Goal: Transaction & Acquisition: Purchase product/service

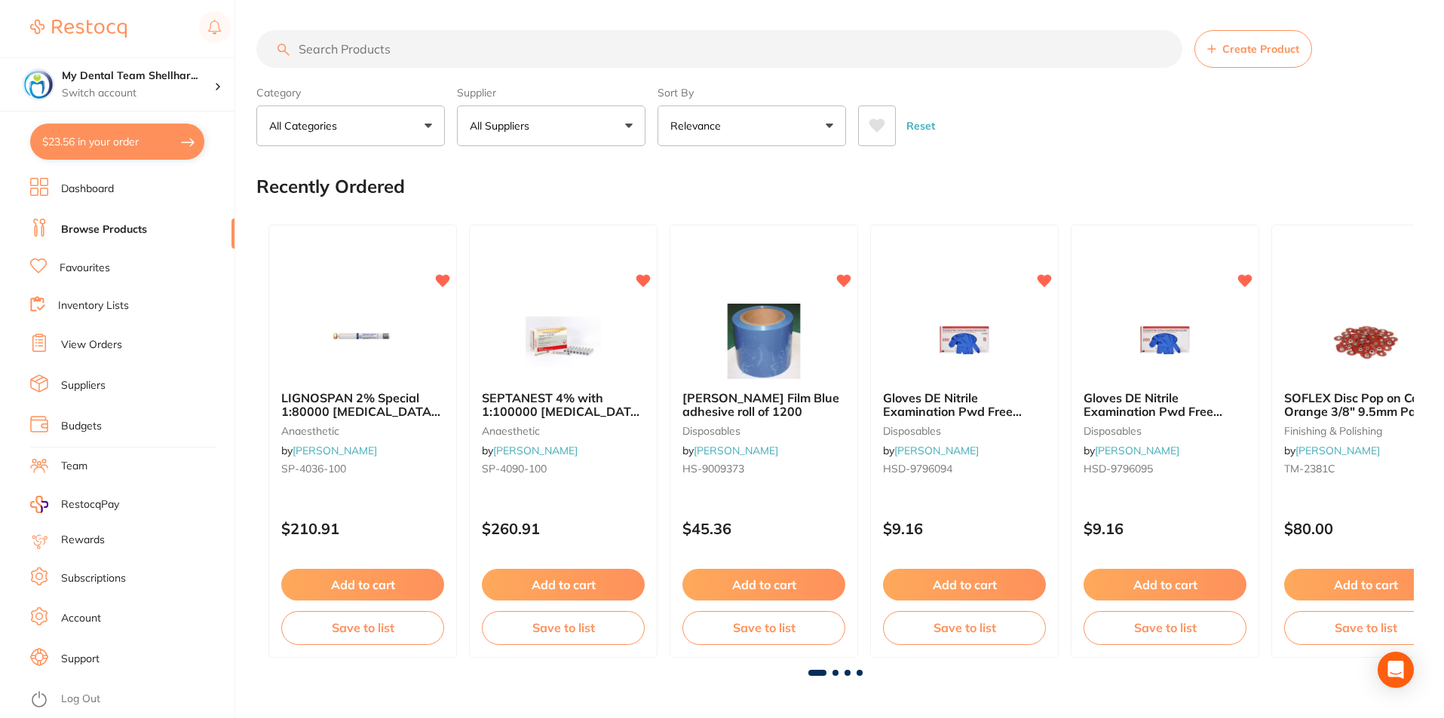
click at [91, 347] on link "View Orders" at bounding box center [91, 345] width 61 height 15
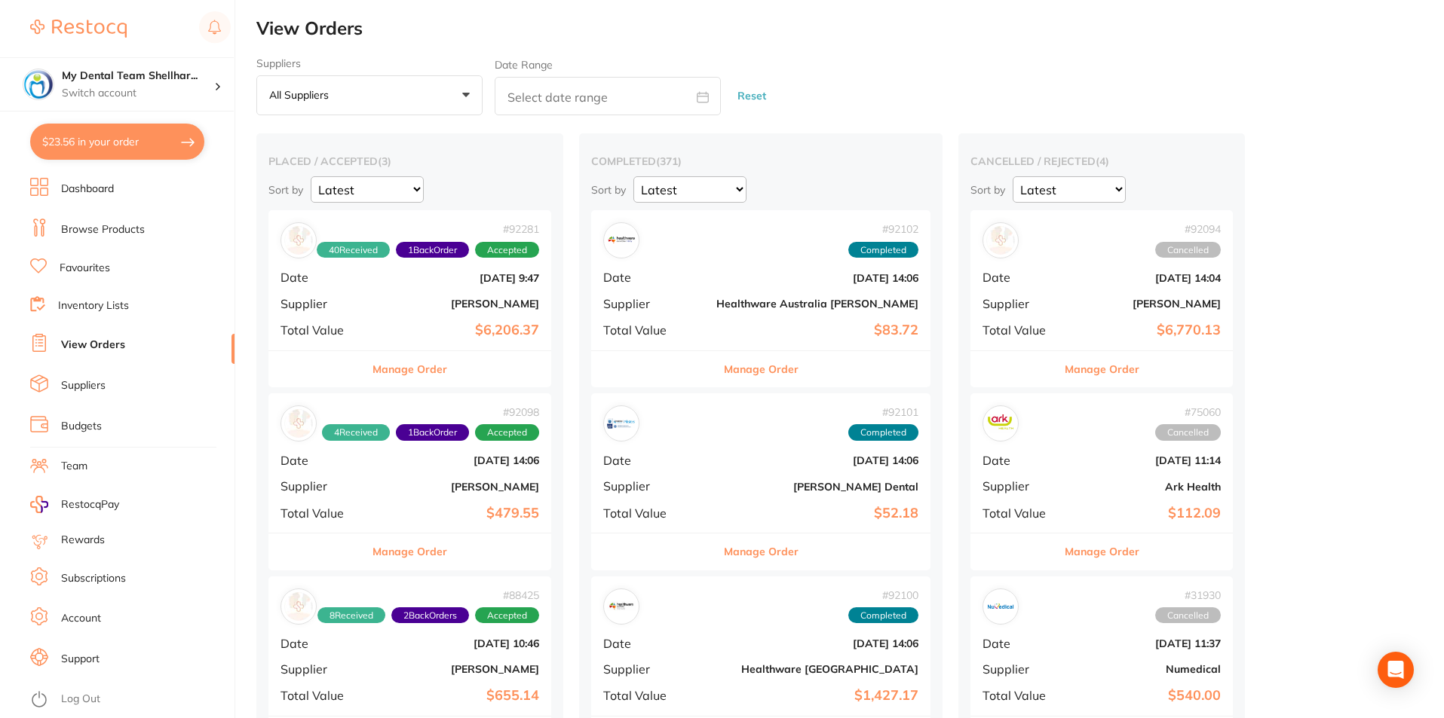
click at [492, 312] on div "# 92281 40 Received 1 Back Order Accepted Date [DATE] 9:47 Supplier [PERSON_NAM…" at bounding box center [409, 279] width 283 height 139
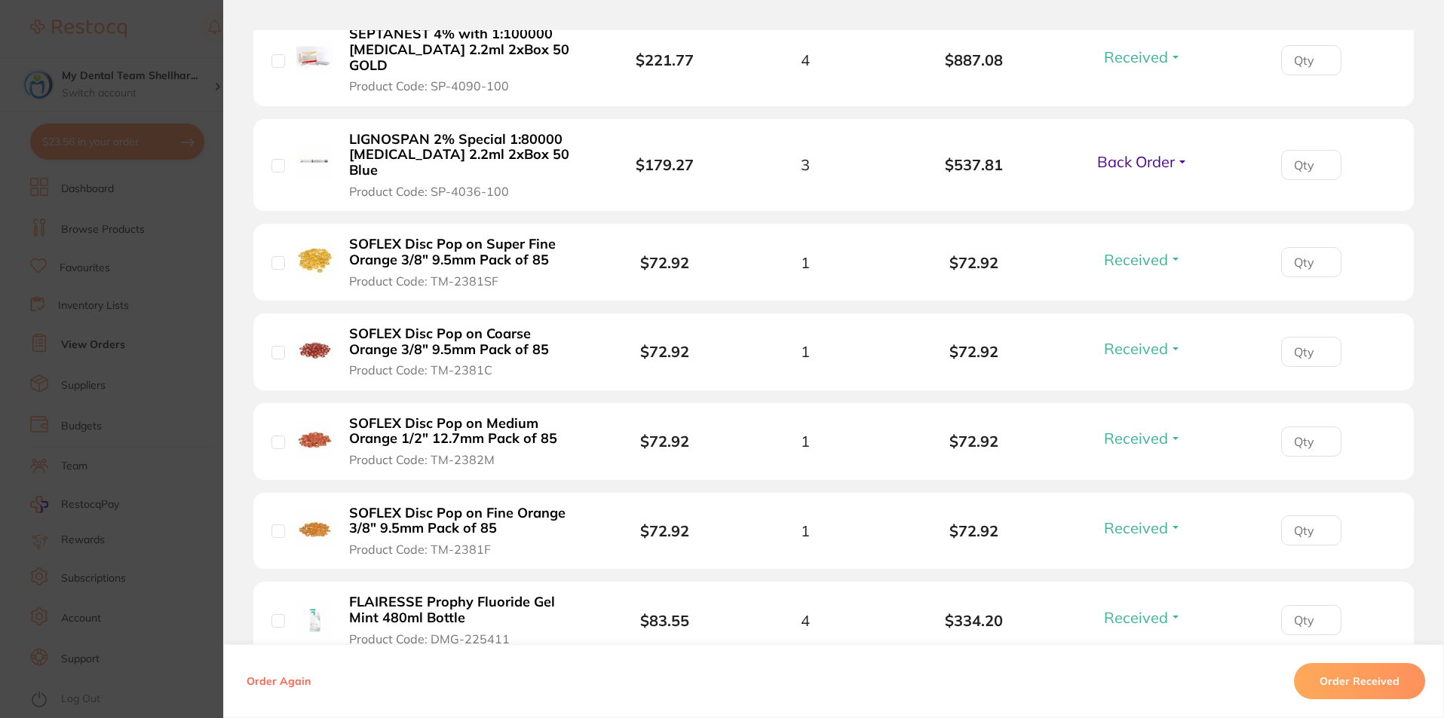
scroll to position [1357, 0]
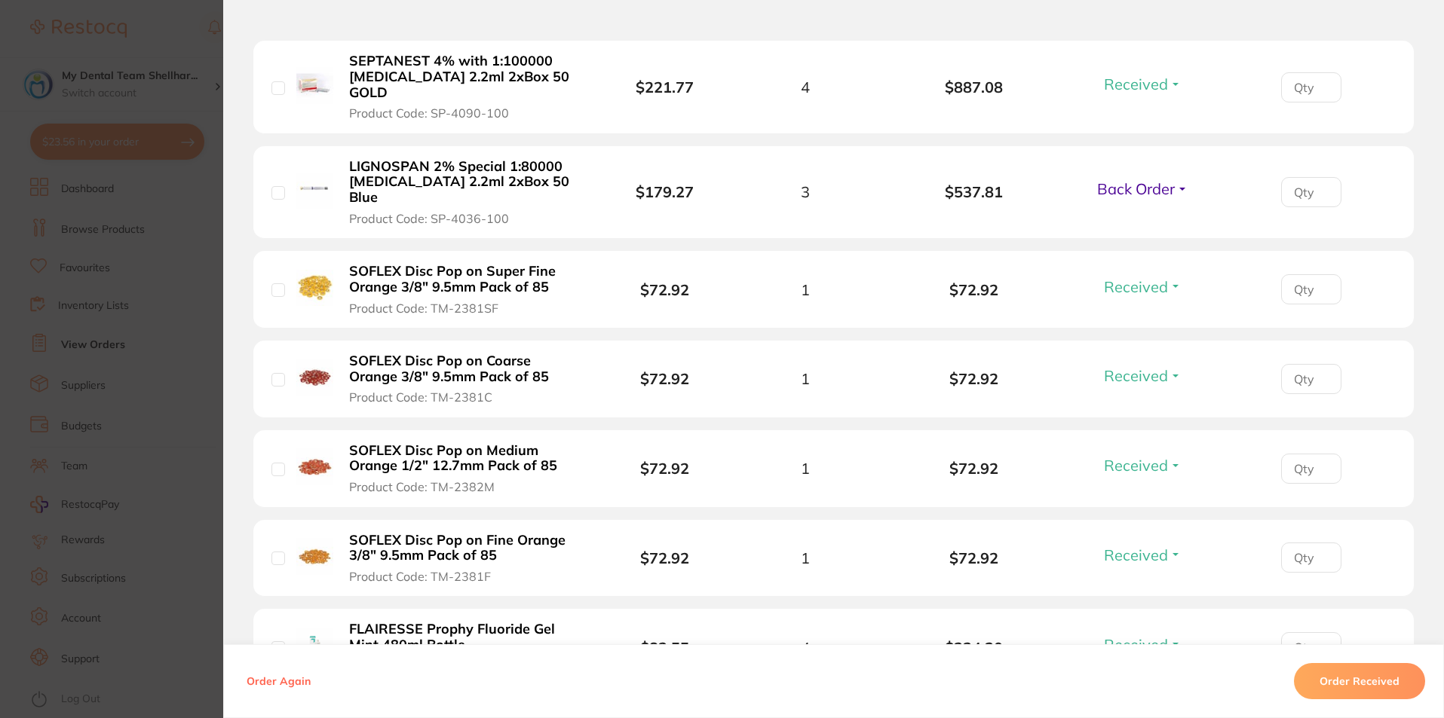
click at [1101, 179] on span "Back Order" at bounding box center [1136, 188] width 78 height 19
click at [1132, 198] on li "LIGNOSPAN 2% Special 1:80000 [MEDICAL_DATA] 2.2ml 2xBox 50 Blue Product Code: S…" at bounding box center [833, 192] width 1160 height 93
click at [1123, 179] on span "Back Order" at bounding box center [1136, 188] width 78 height 19
click at [1130, 216] on span "Received" at bounding box center [1142, 221] width 38 height 11
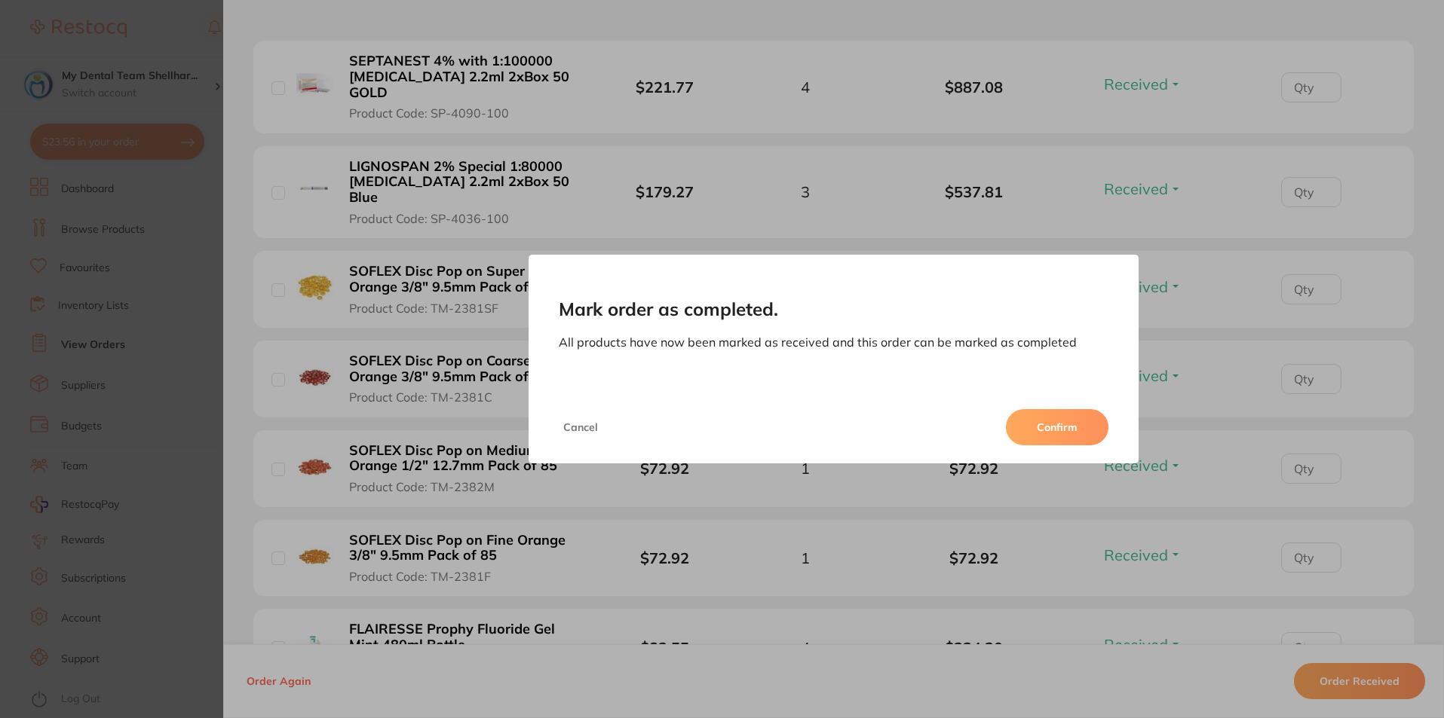
click at [1031, 434] on button "Confirm" at bounding box center [1057, 427] width 103 height 36
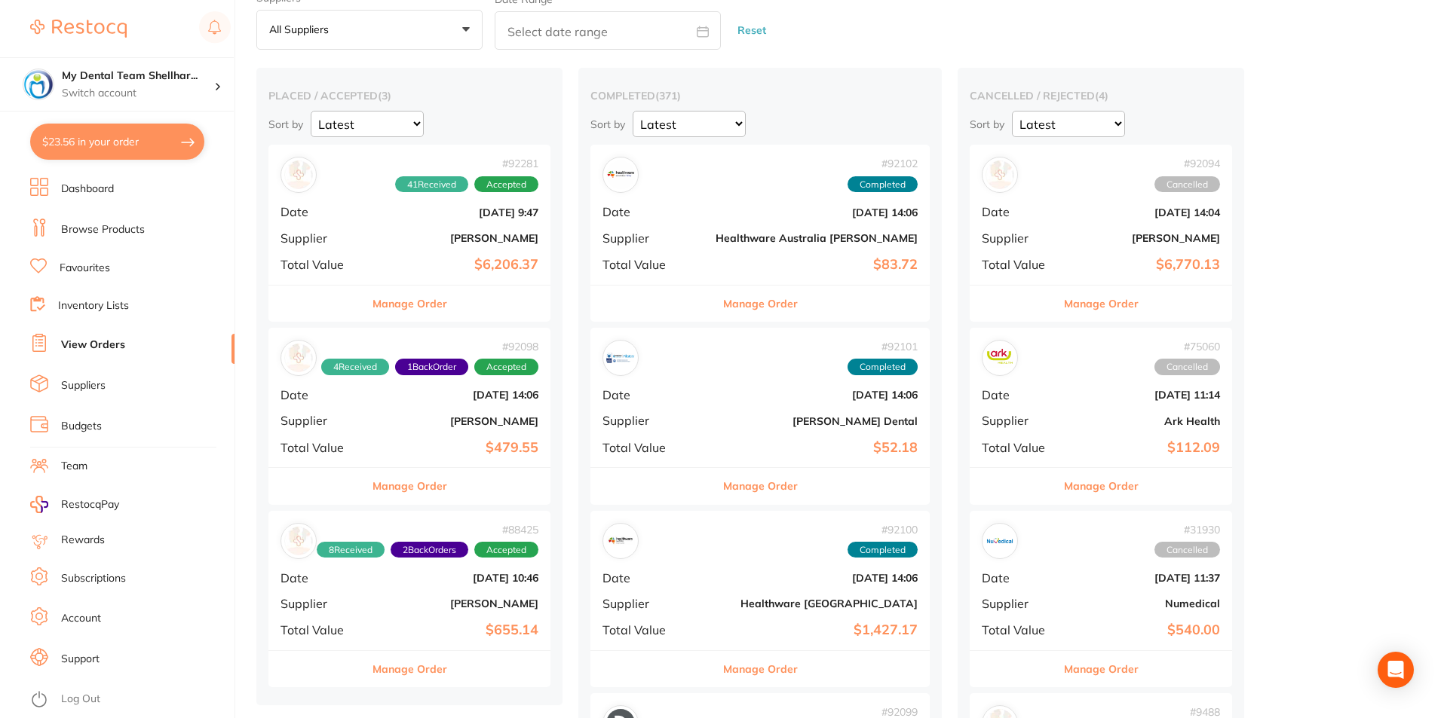
scroll to position [151, 0]
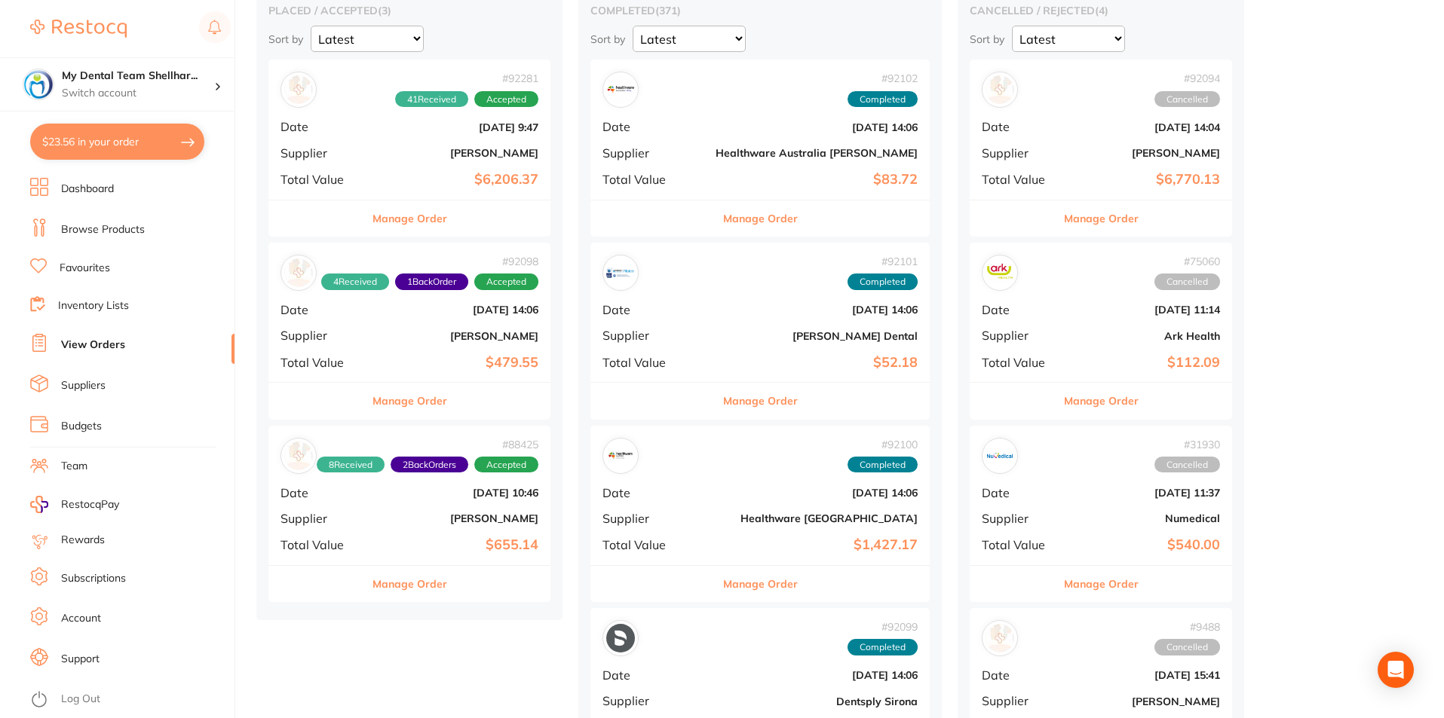
click at [508, 330] on b "[PERSON_NAME]" at bounding box center [457, 336] width 164 height 12
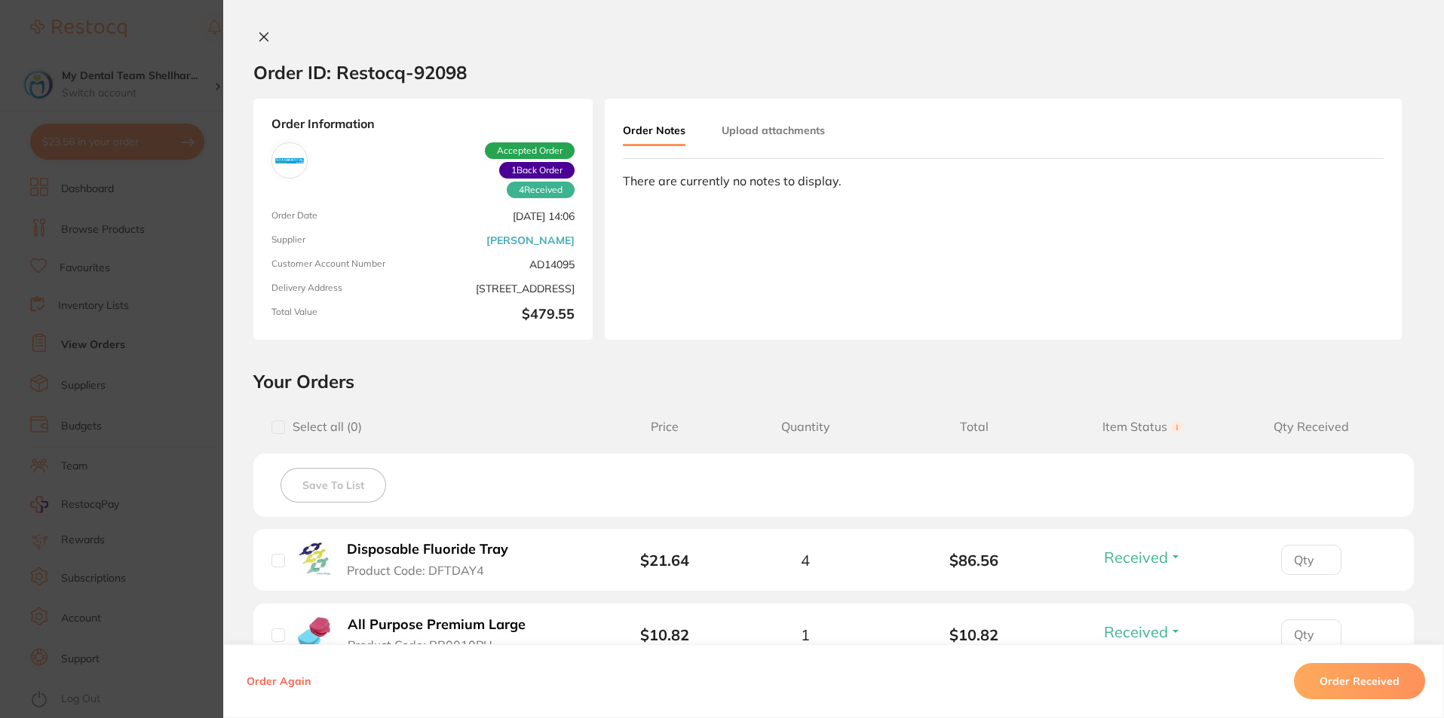
click at [265, 41] on icon at bounding box center [264, 37] width 12 height 12
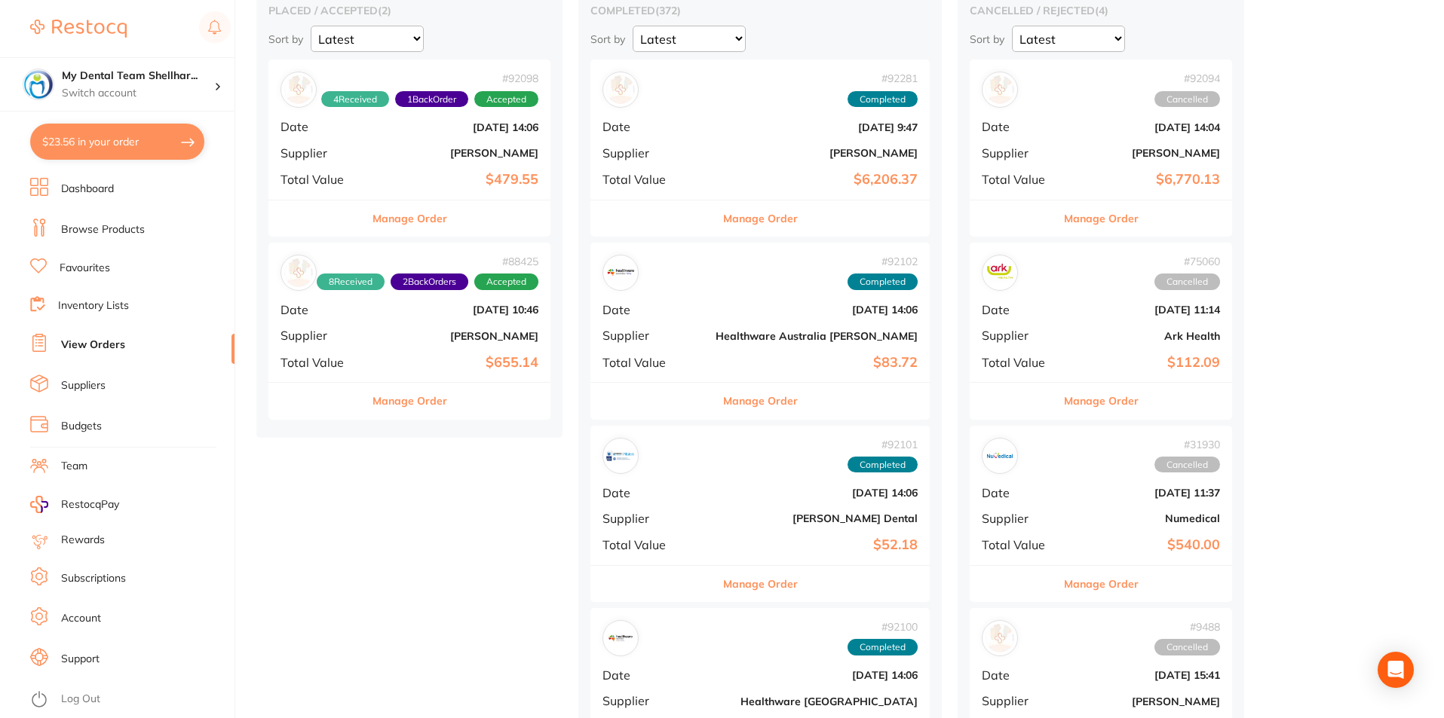
click at [513, 336] on b "[PERSON_NAME]" at bounding box center [457, 336] width 164 height 12
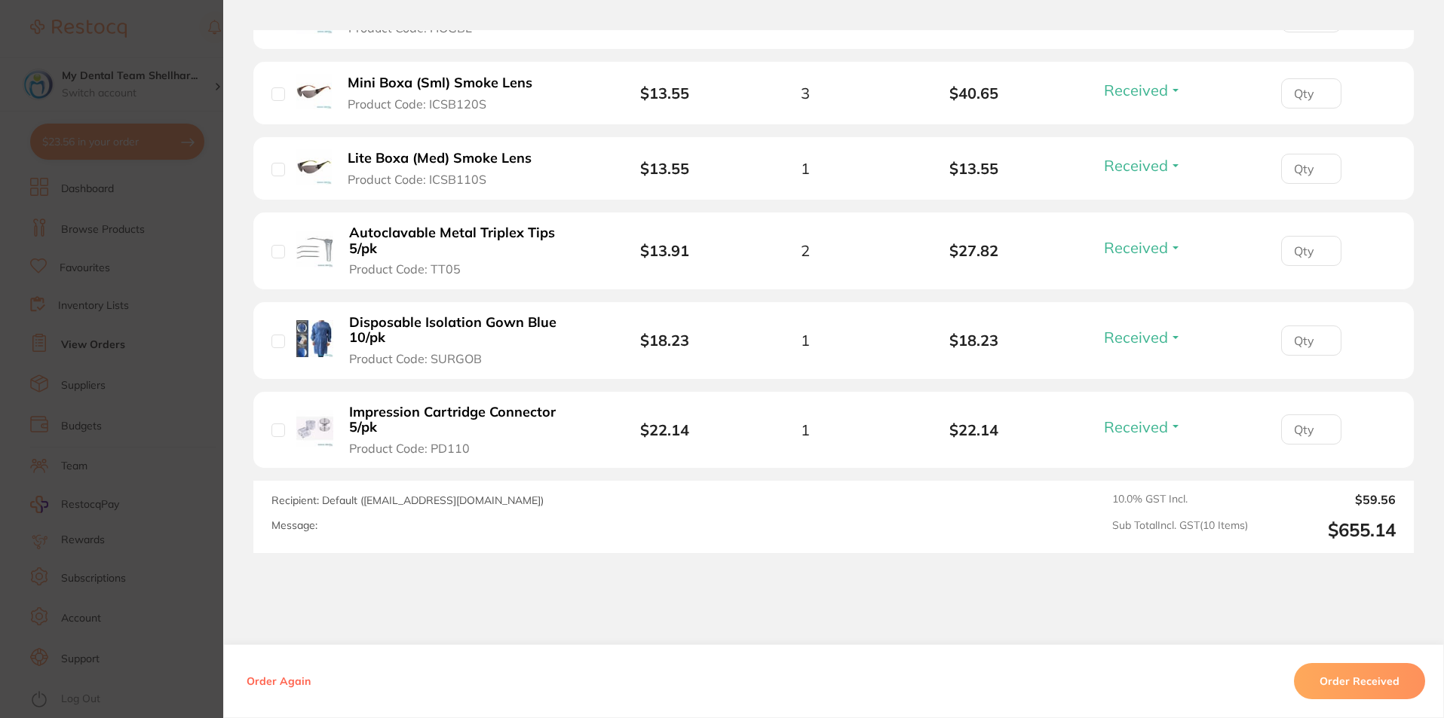
scroll to position [984, 0]
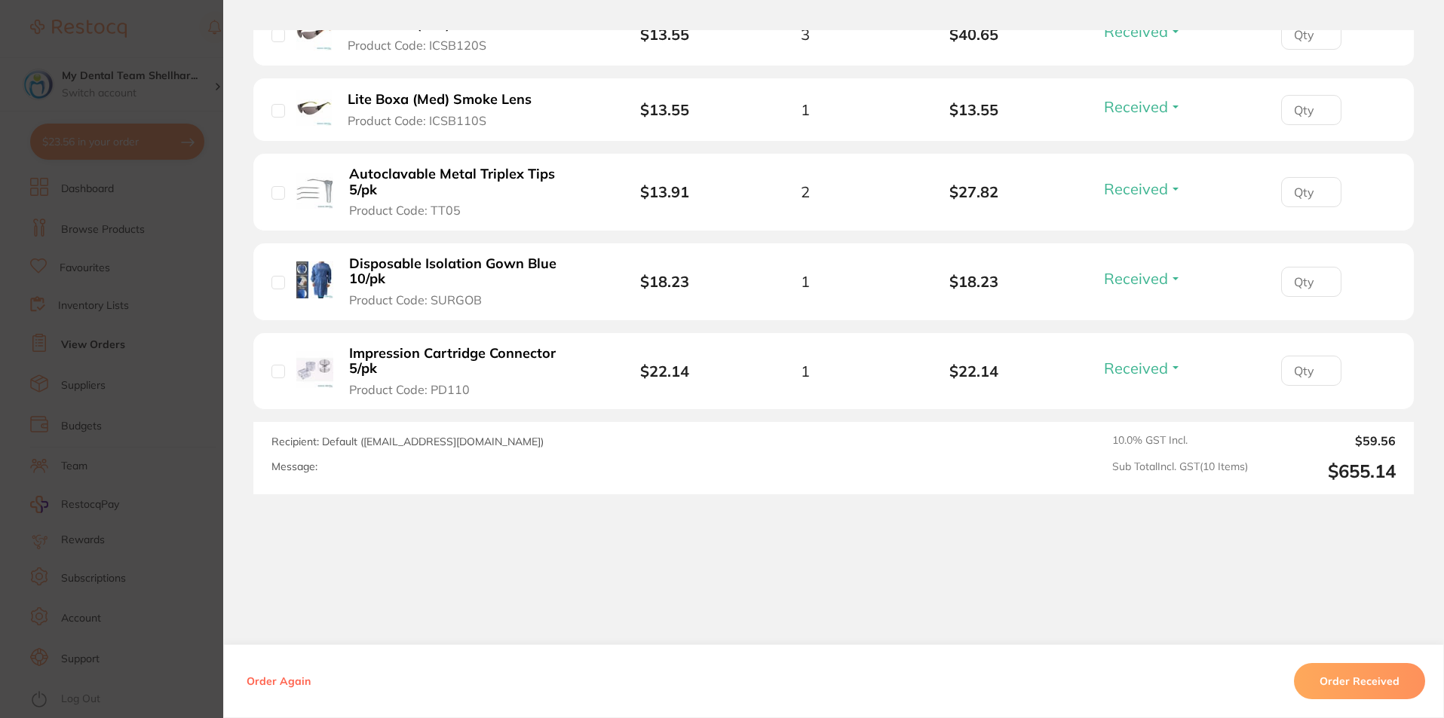
click at [208, 321] on section "Order ID: Restocq- 88425 Order Information 8 Received 2 Back Orders Accepted Or…" at bounding box center [722, 359] width 1444 height 718
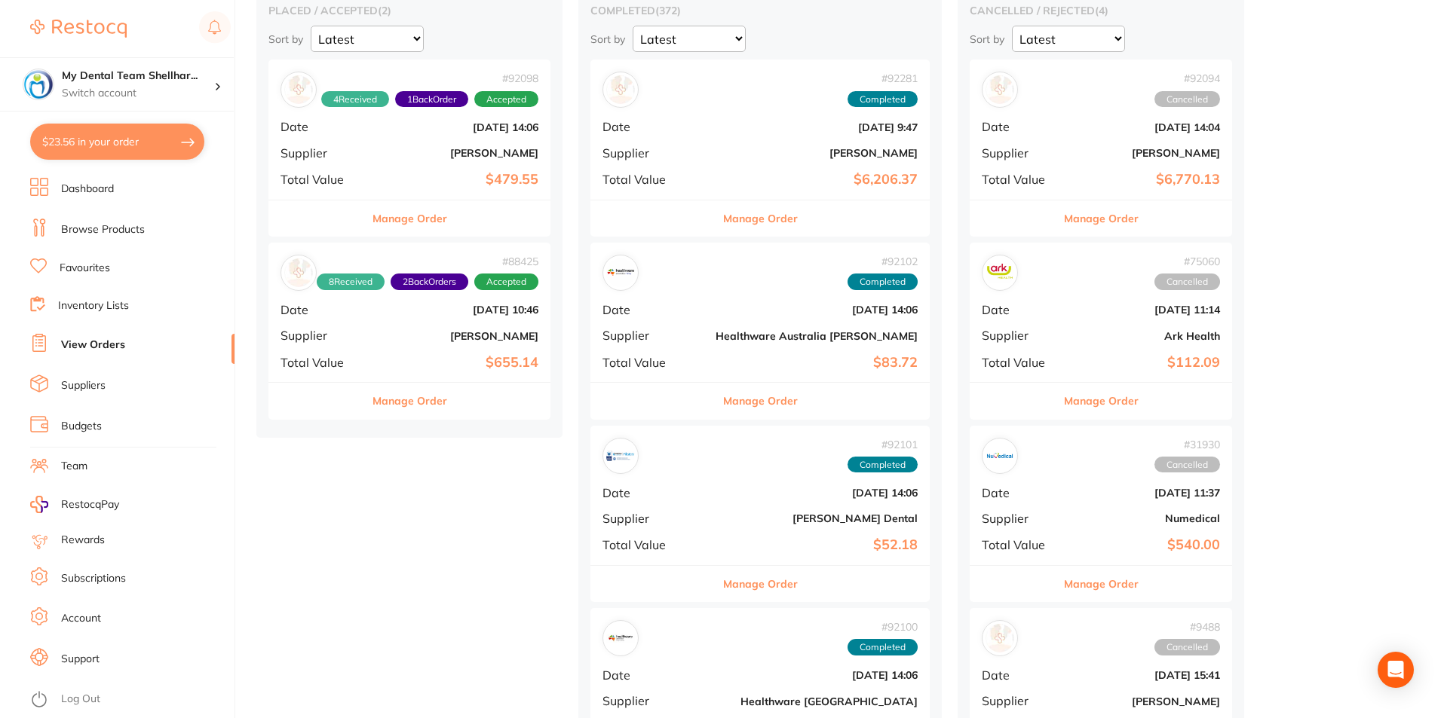
click at [130, 233] on link "Browse Products" at bounding box center [103, 229] width 84 height 15
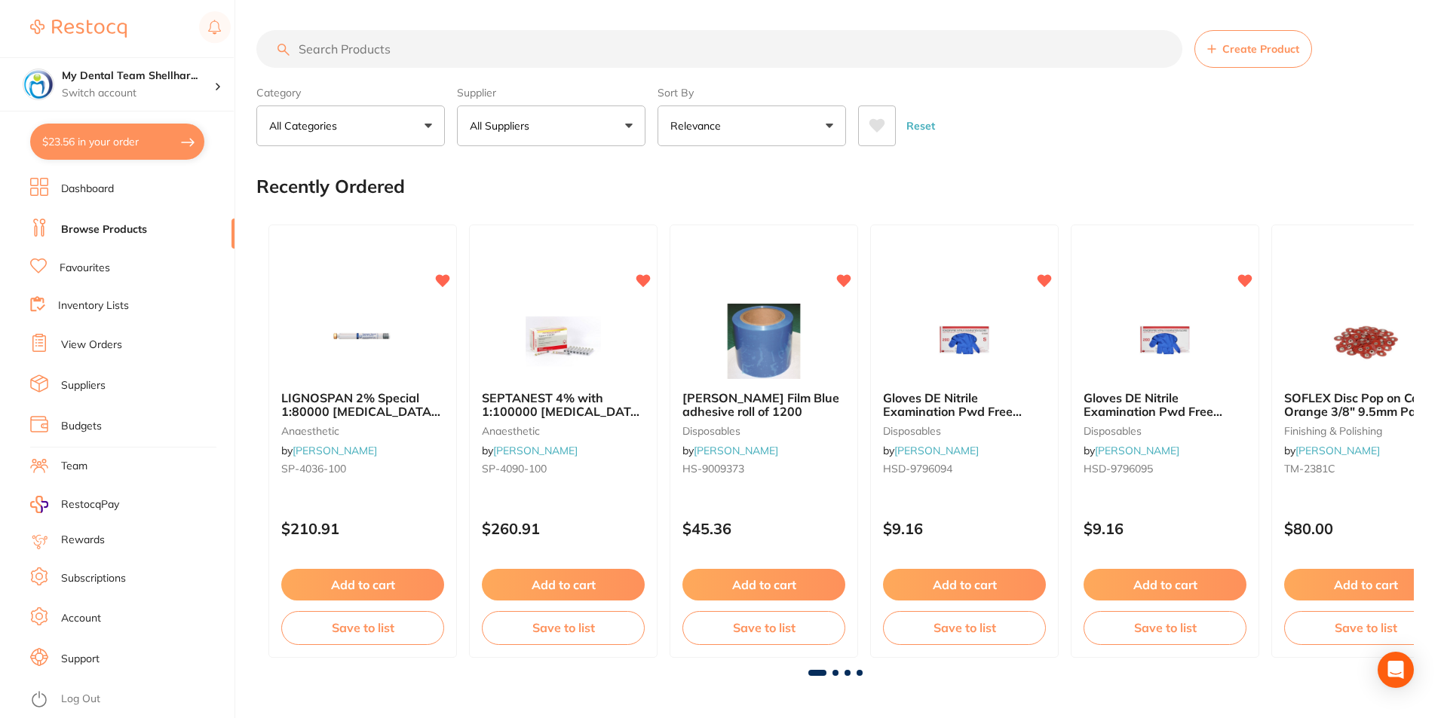
click at [495, 57] on input "search" at bounding box center [719, 49] width 926 height 38
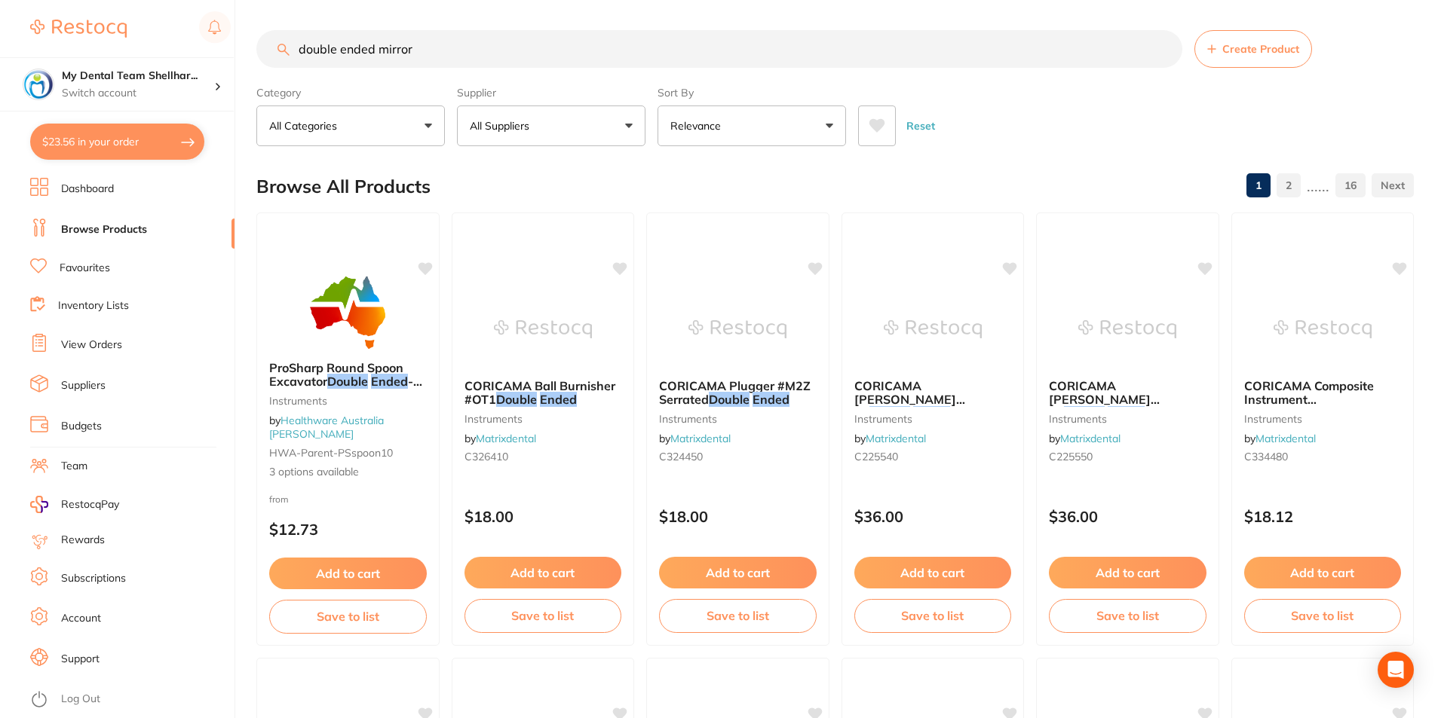
click at [405, 44] on input "double ended mirror" at bounding box center [719, 49] width 926 height 38
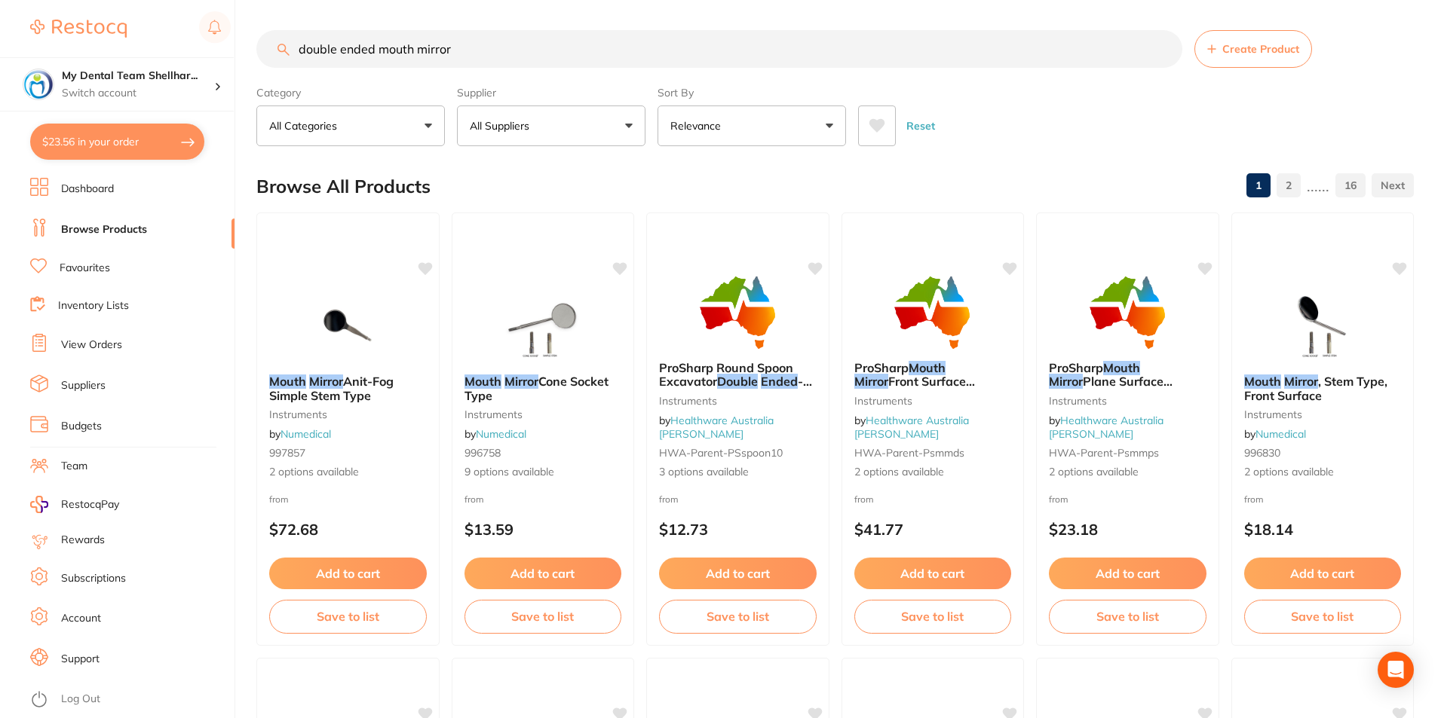
click at [653, 46] on input "double ended mouth mirror" at bounding box center [719, 49] width 926 height 38
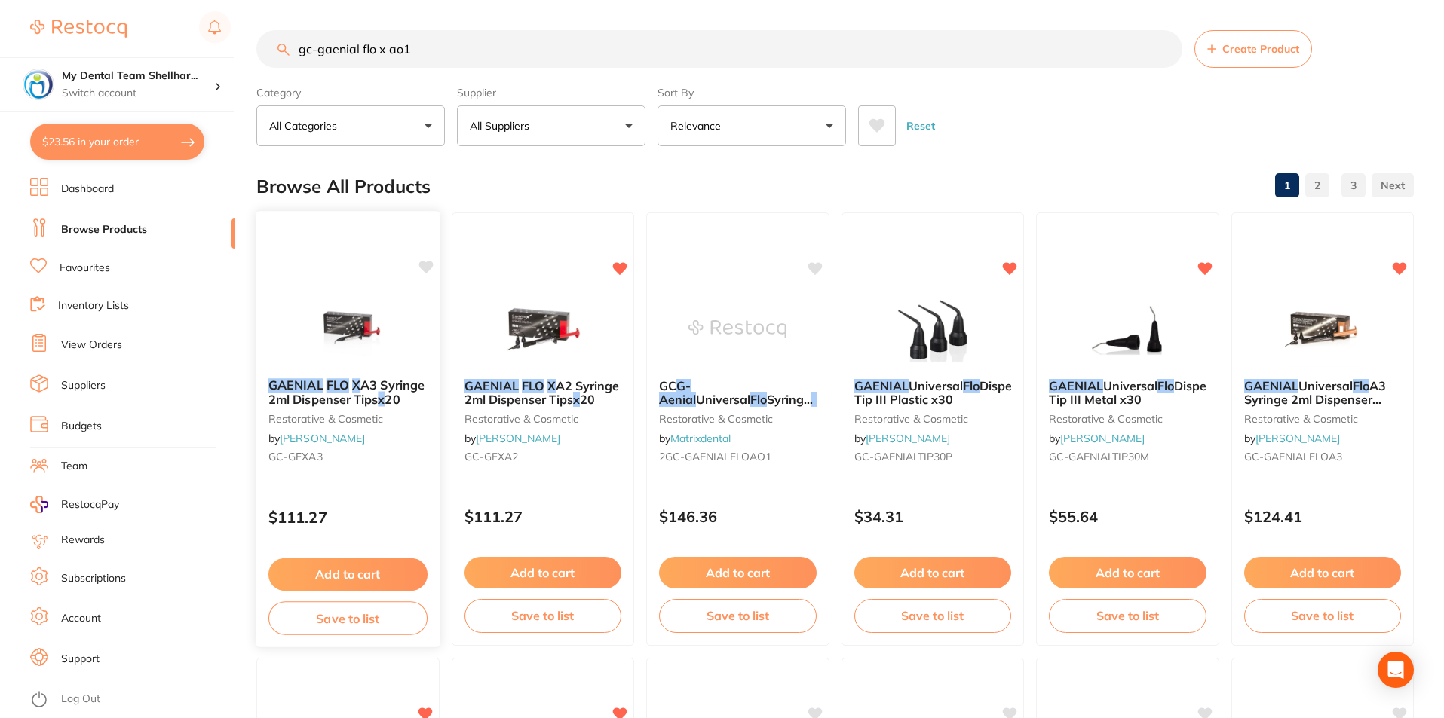
click at [362, 344] on img at bounding box center [348, 328] width 99 height 76
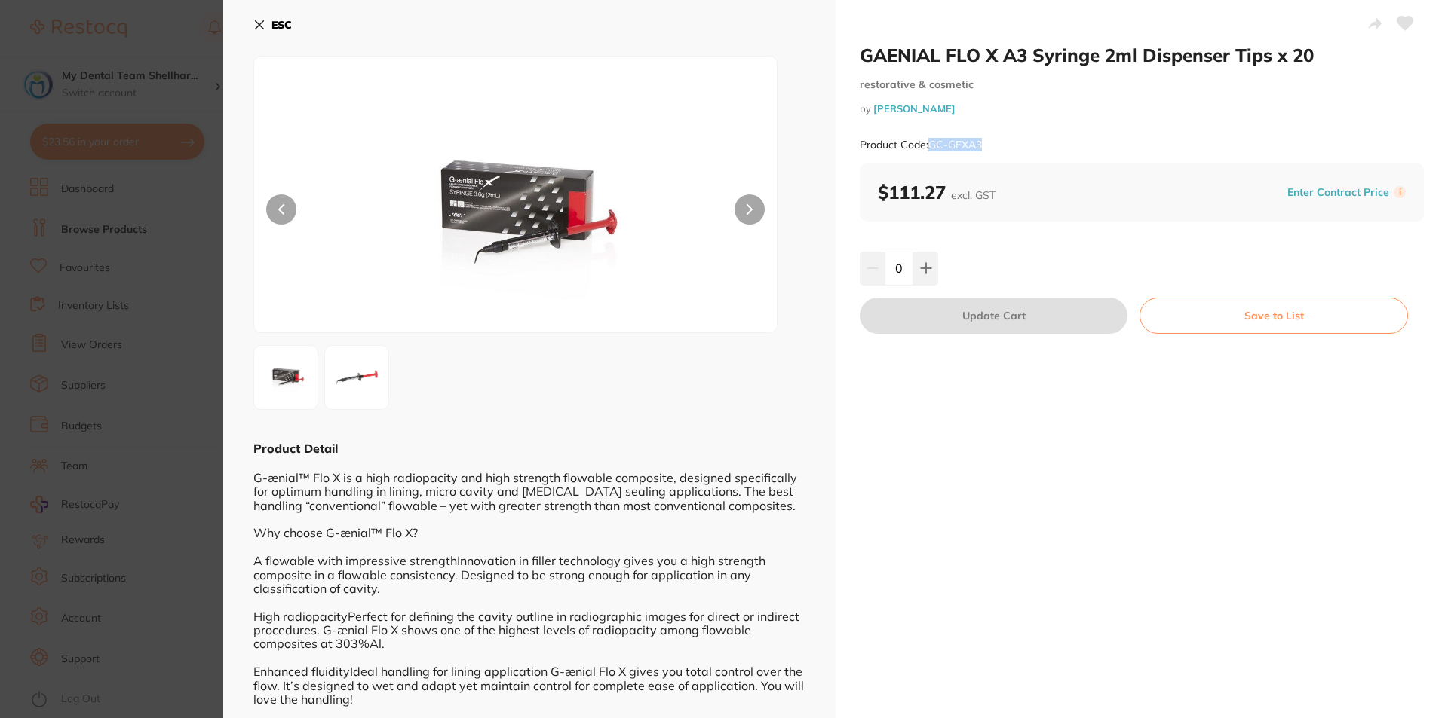
drag, startPoint x: 982, startPoint y: 144, endPoint x: 929, endPoint y: 150, distance: 53.1
click at [929, 150] on div "Product Code: GC-GFXA3" at bounding box center [1141, 145] width 564 height 37
copy small "GC-GFXA3"
click at [157, 269] on section "GAENIAL FLO X A3 Syringe 2ml Dispenser Tips x 20 restorative & cosmetic by [PER…" at bounding box center [724, 359] width 1448 height 718
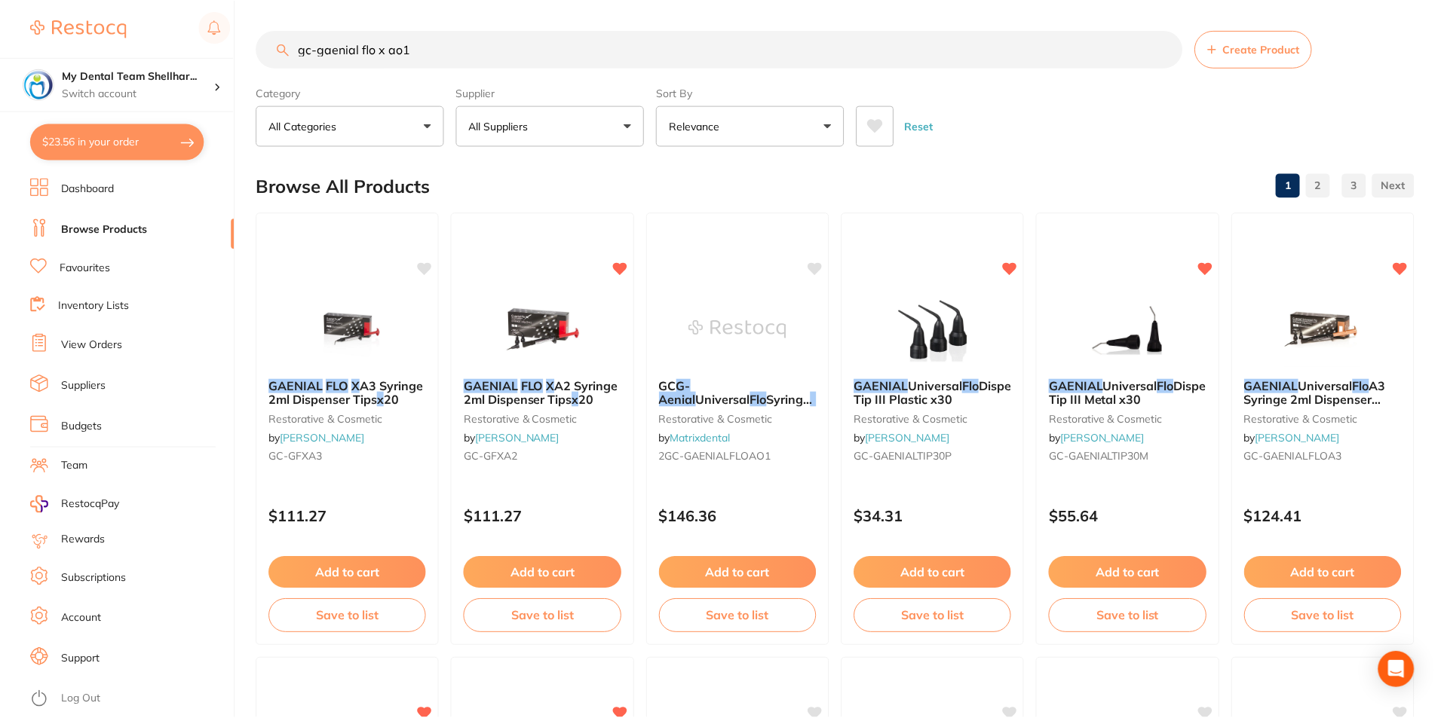
scroll to position [11, 0]
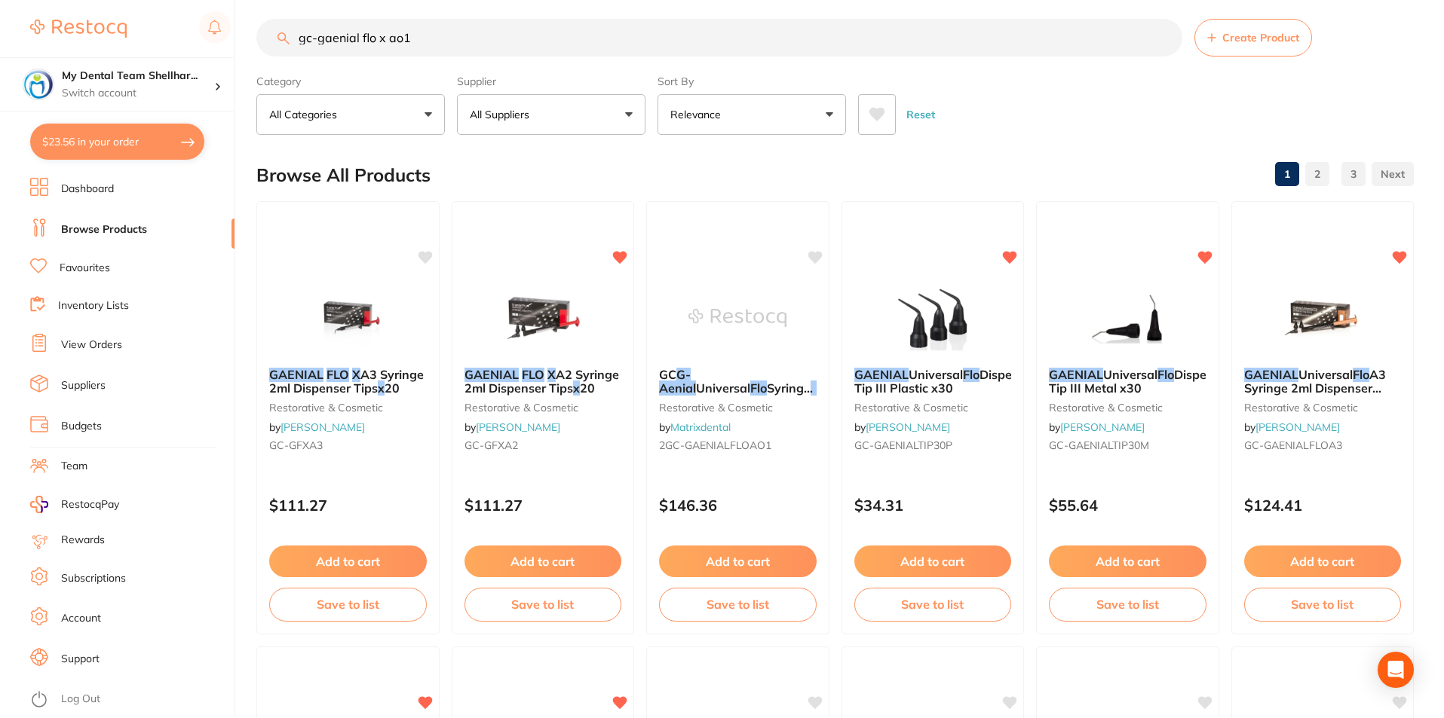
click at [446, 45] on input "gc-gaenial flo x ao1" at bounding box center [719, 38] width 926 height 38
paste input "GC-GFXA3"
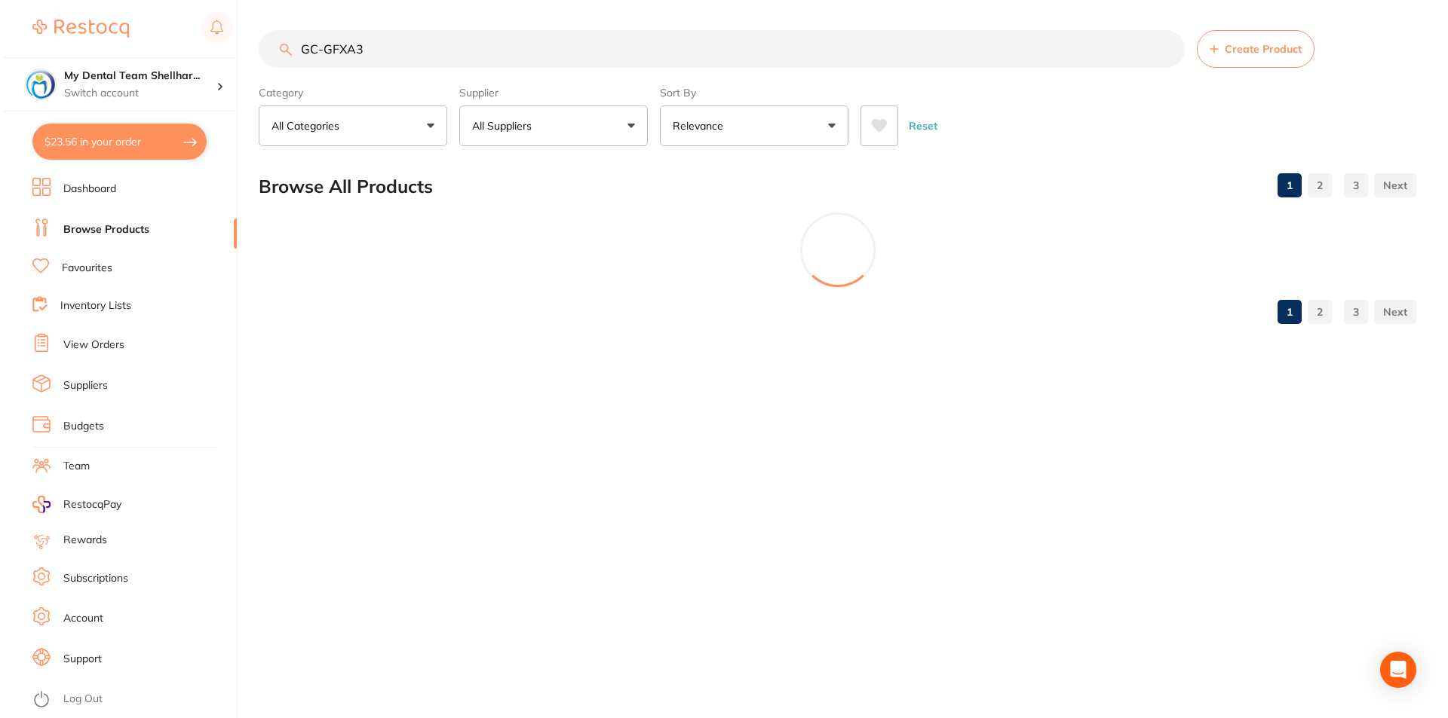
scroll to position [0, 0]
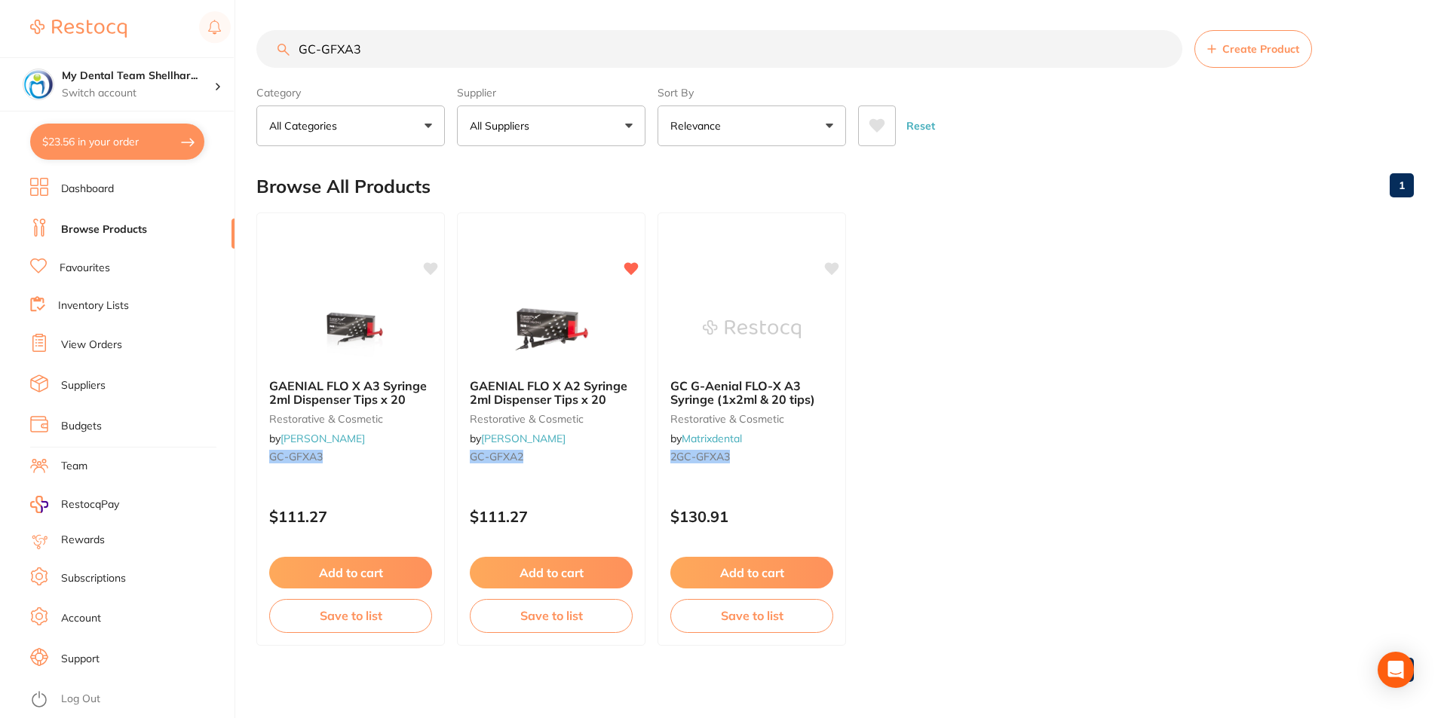
click at [360, 51] on input "GC-GFXA3" at bounding box center [719, 49] width 926 height 38
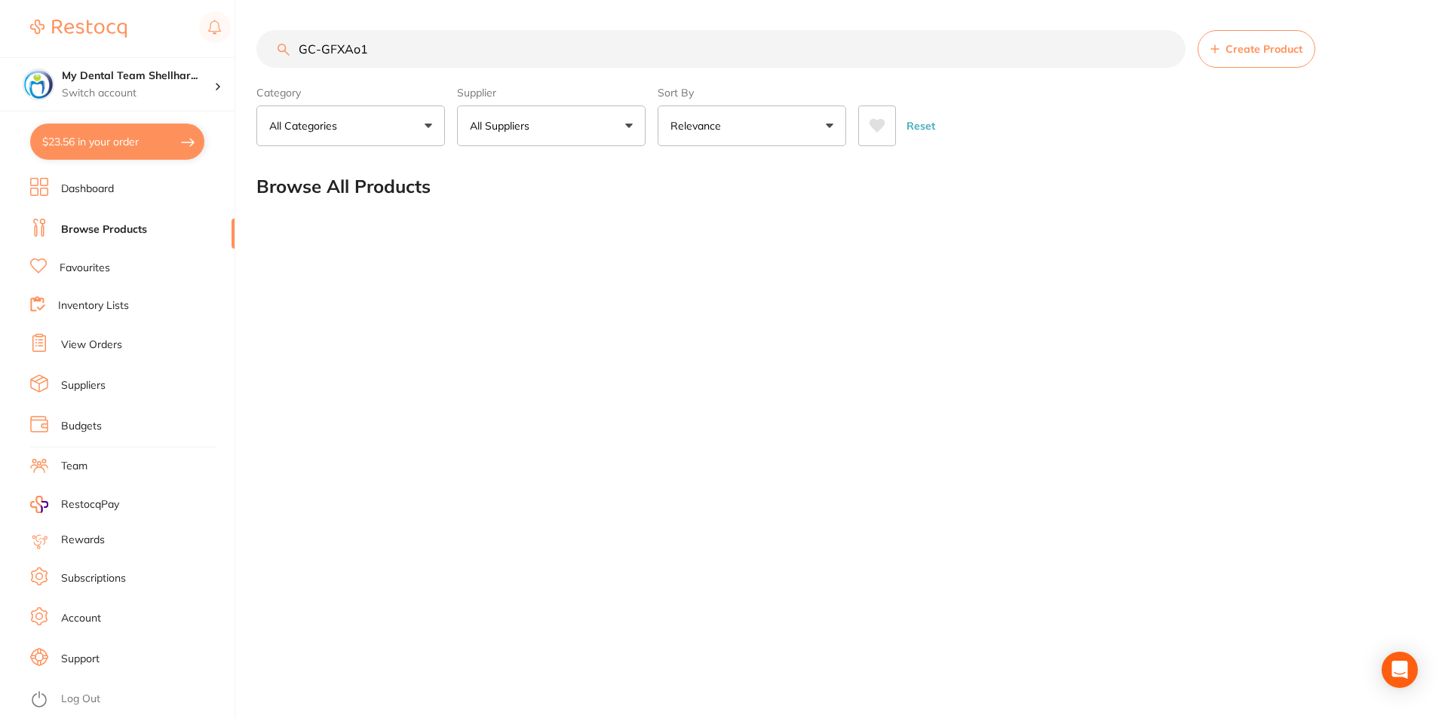
click at [594, 50] on input "GC-GFXAo1" at bounding box center [720, 49] width 929 height 38
click at [617, 53] on input "GC-GFXAo1" at bounding box center [720, 49] width 929 height 38
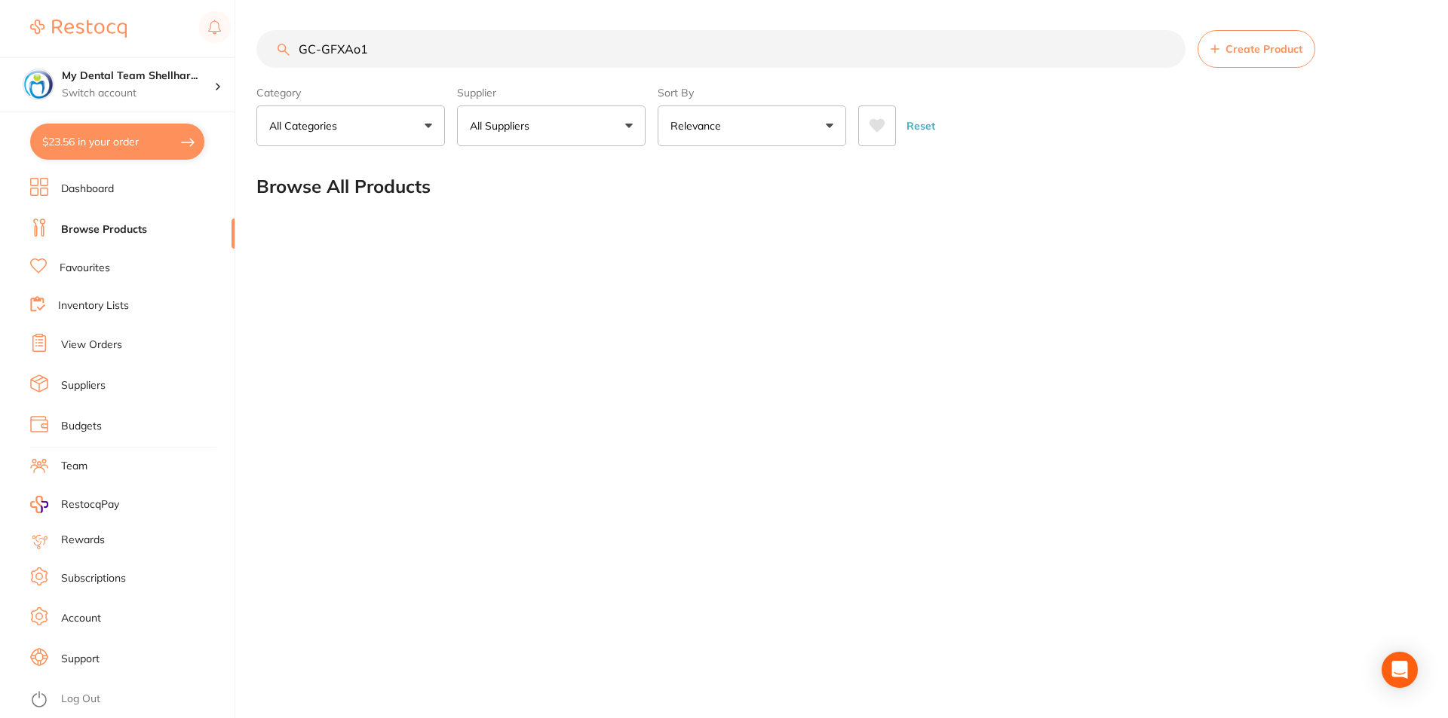
click at [617, 53] on input "GC-GFXAo1" at bounding box center [720, 49] width 929 height 38
paste input "search"
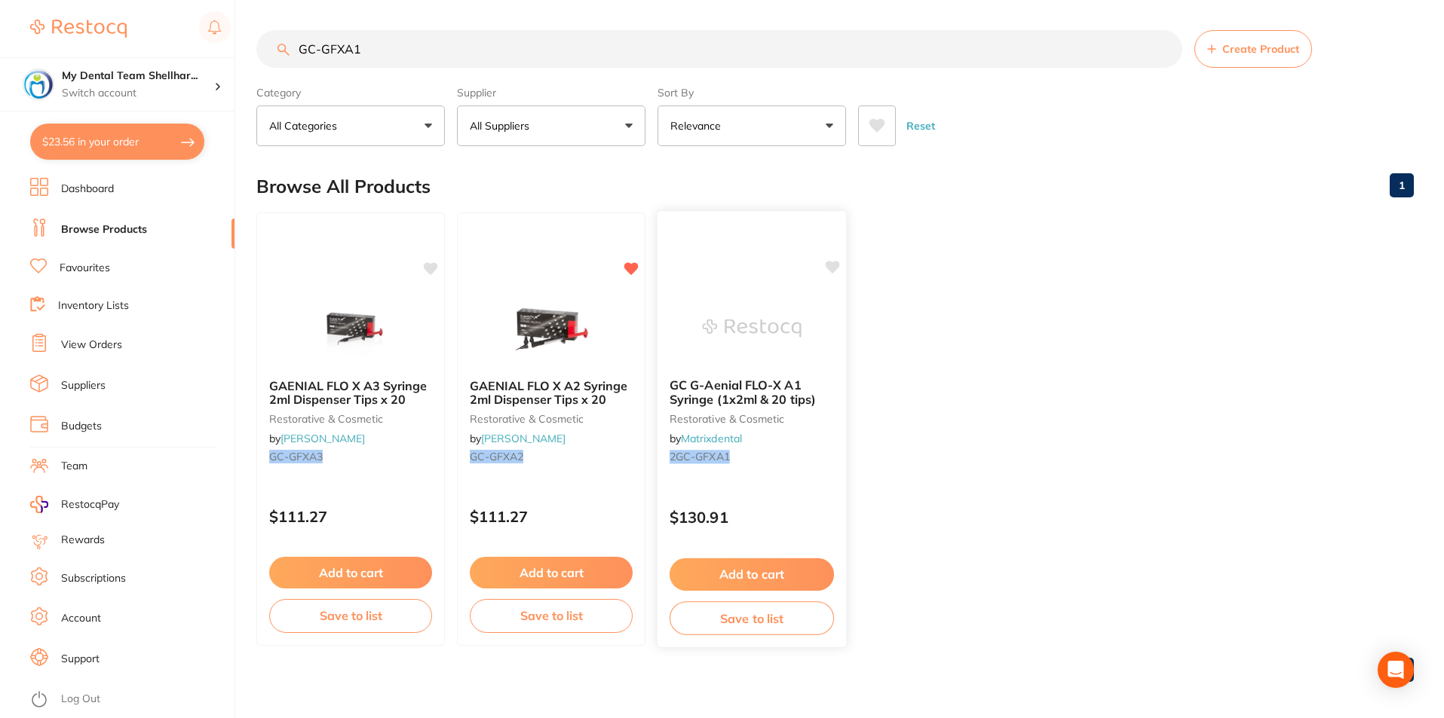
type input "GC-GFXA1"
click at [731, 310] on img at bounding box center [751, 328] width 99 height 76
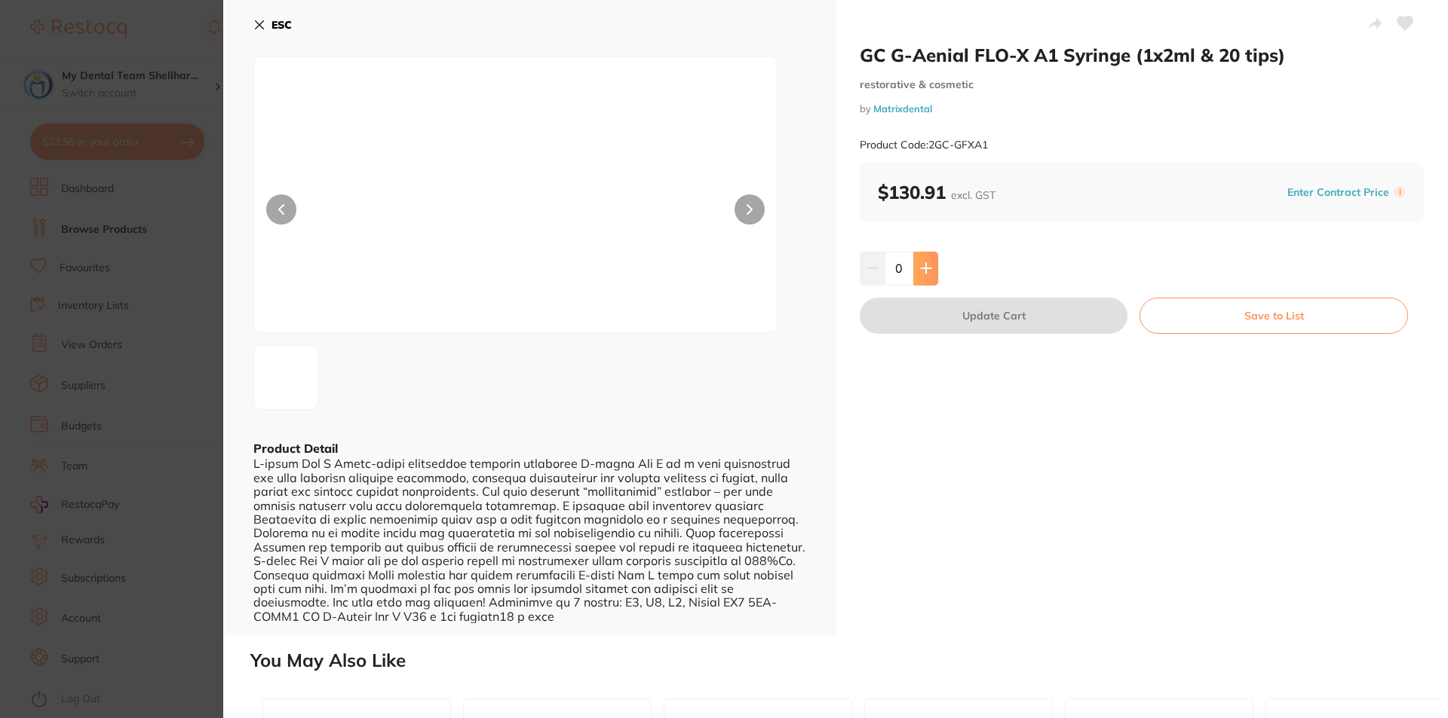
click at [926, 267] on icon at bounding box center [926, 268] width 12 height 12
type input "1"
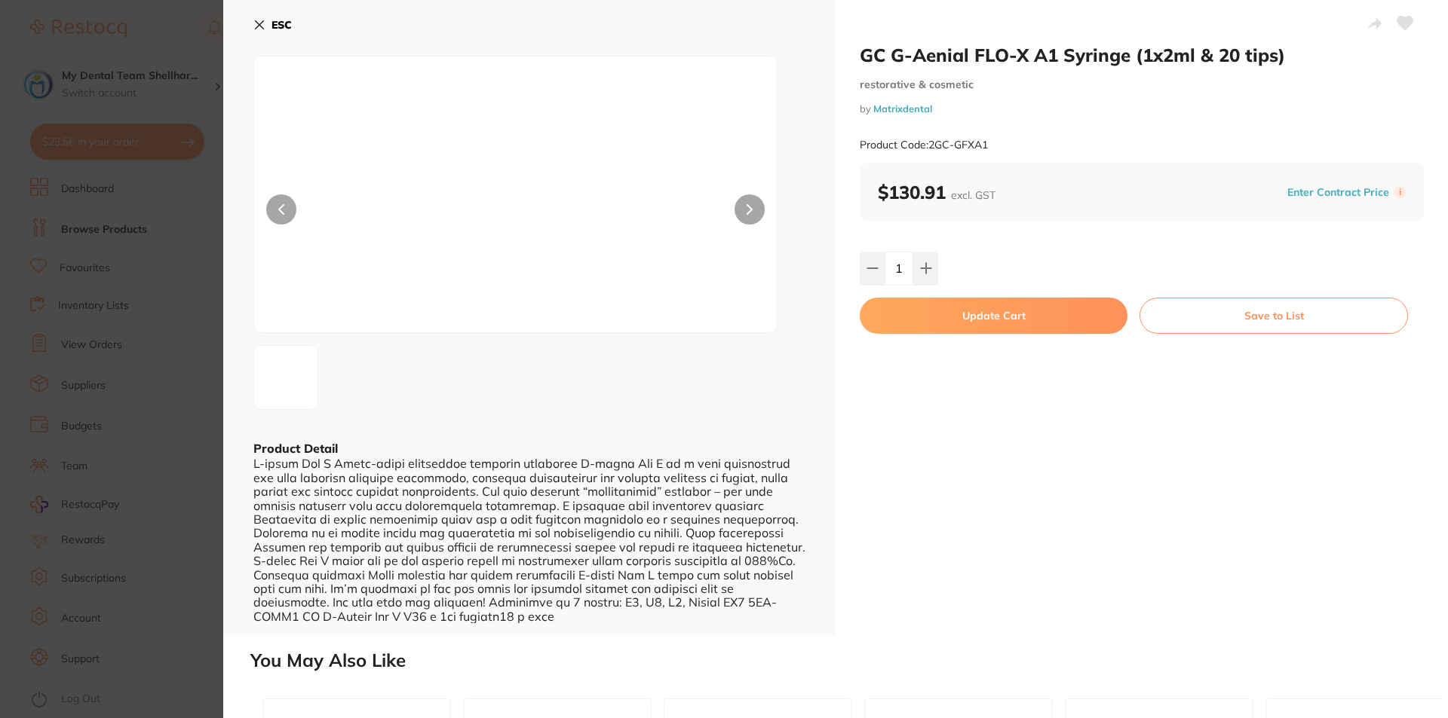
click at [918, 323] on button "Update Cart" at bounding box center [993, 316] width 268 height 36
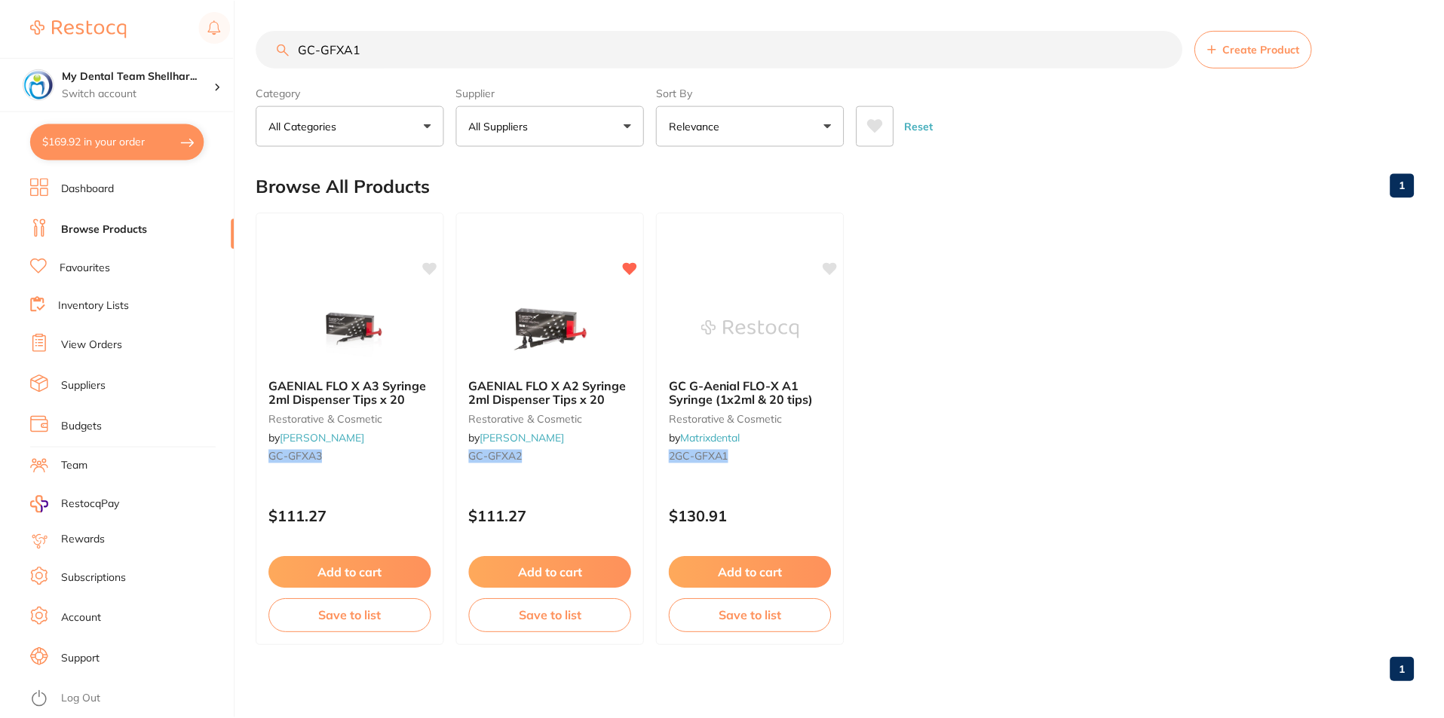
scroll to position [6, 0]
